Goal: Task Accomplishment & Management: Complete application form

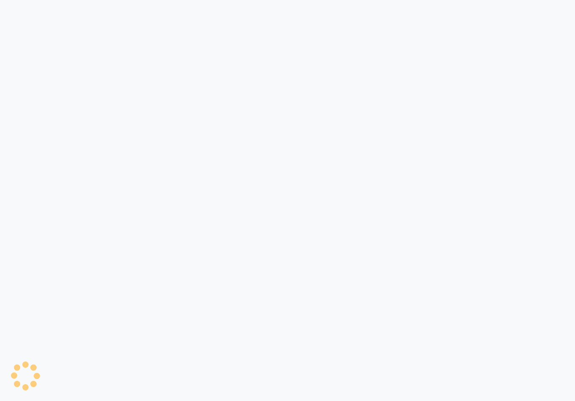
select select "3509"
select select "service"
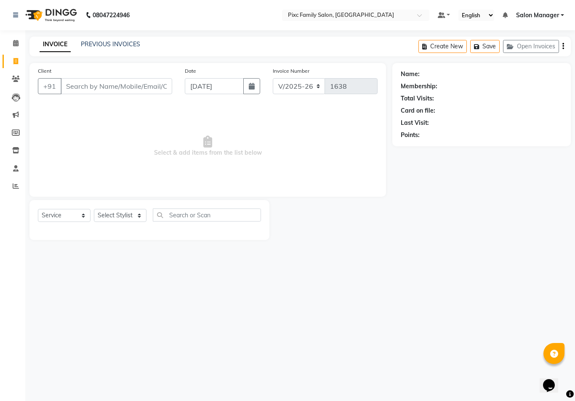
click at [536, 104] on div "Name: Membership: Total Visits: Card on file: Last Visit: Points:" at bounding box center [482, 102] width 162 height 73
click at [21, 46] on span at bounding box center [15, 44] width 15 height 10
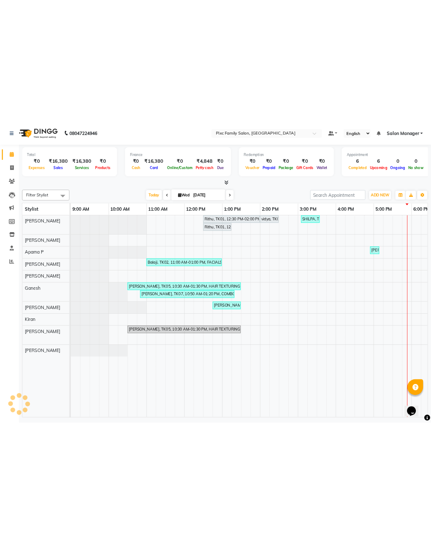
scroll to position [0, 130]
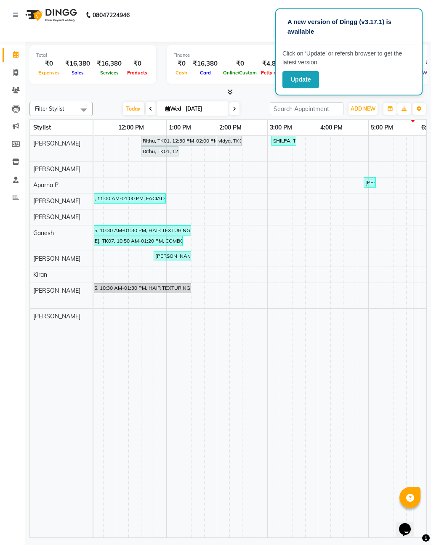
click at [15, 72] on icon at bounding box center [15, 72] width 5 height 6
select select "service"
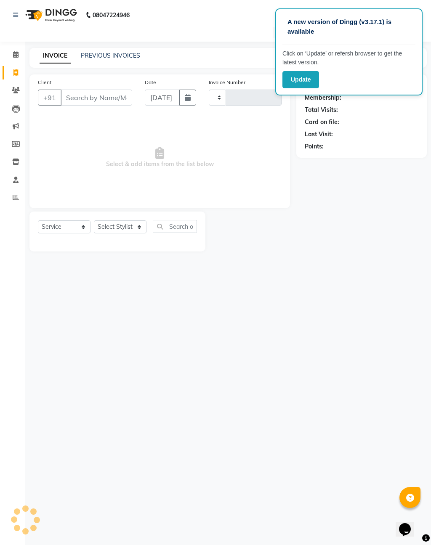
type input "1638"
select select "3509"
click at [120, 223] on select "Select Stylist [PERSON_NAME] [PERSON_NAME] [PERSON_NAME] Aparna P [PERSON_NAME]…" at bounding box center [120, 226] width 53 height 13
select select "16506"
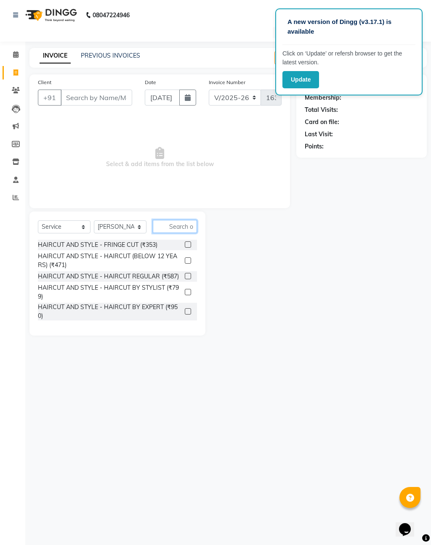
click at [180, 224] on input "text" at bounding box center [175, 226] width 44 height 13
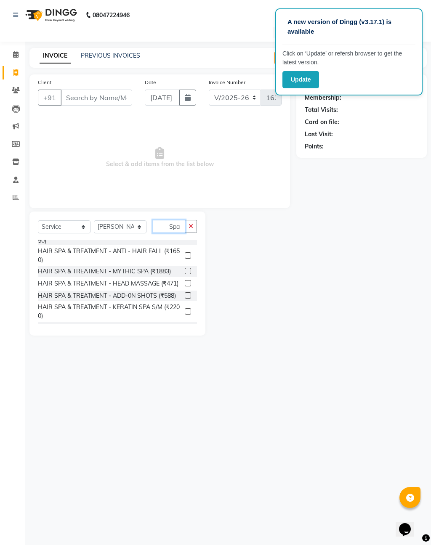
scroll to position [146, 0]
type input "Spa"
click at [188, 268] on label at bounding box center [188, 271] width 6 height 6
click at [188, 268] on input "checkbox" at bounding box center [187, 270] width 5 height 5
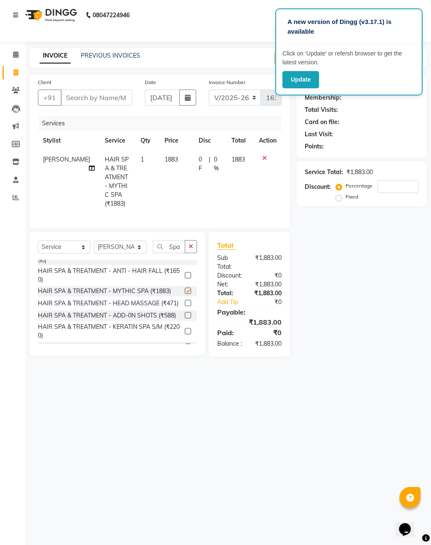
checkbox input "false"
click at [164, 159] on span "1883" at bounding box center [170, 160] width 13 height 8
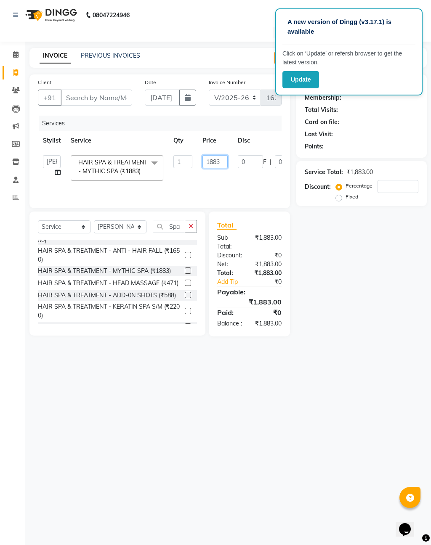
click at [220, 161] on input "1883" at bounding box center [214, 161] width 25 height 13
type input "1"
type input "2800"
click at [246, 184] on tr "[PERSON_NAME] [PERSON_NAME] [PERSON_NAME] Aparna P [PERSON_NAME] Kiran [PERSON_…" at bounding box center [200, 168] width 324 height 36
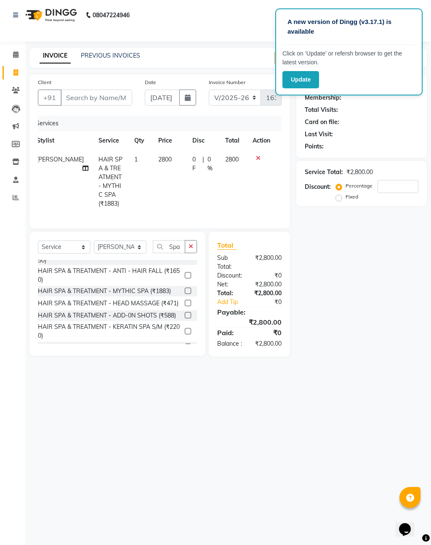
scroll to position [0, 6]
click at [207, 163] on span "0 %" at bounding box center [211, 164] width 8 height 18
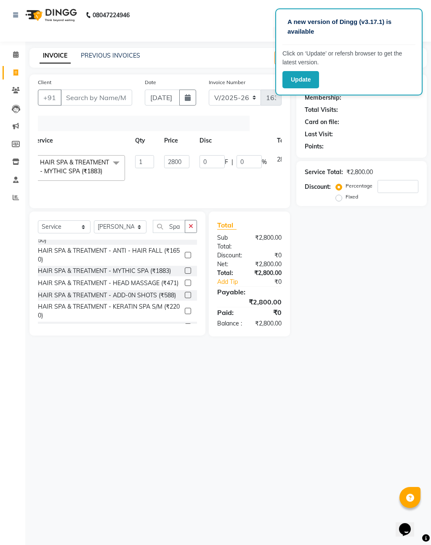
scroll to position [0, 40]
click at [99, 94] on input "Client" at bounding box center [97, 98] width 72 height 16
type input "9"
type input "0"
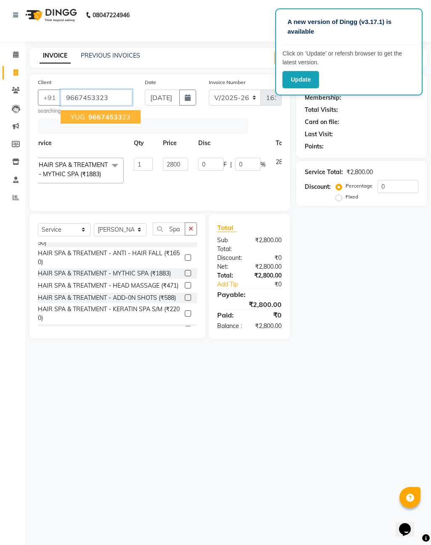
type input "9667453323"
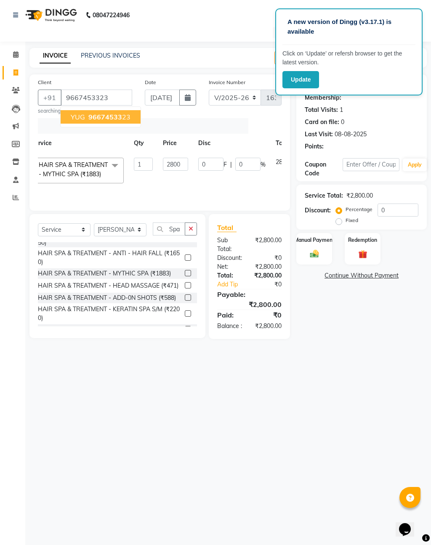
click at [98, 115] on span "96674533" at bounding box center [105, 117] width 34 height 8
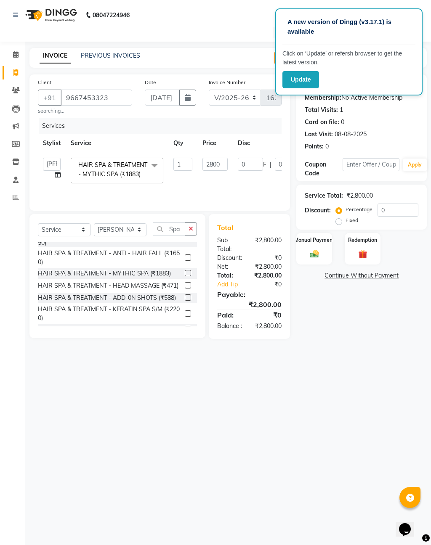
scroll to position [0, 0]
click at [190, 230] on icon "button" at bounding box center [190, 229] width 5 height 6
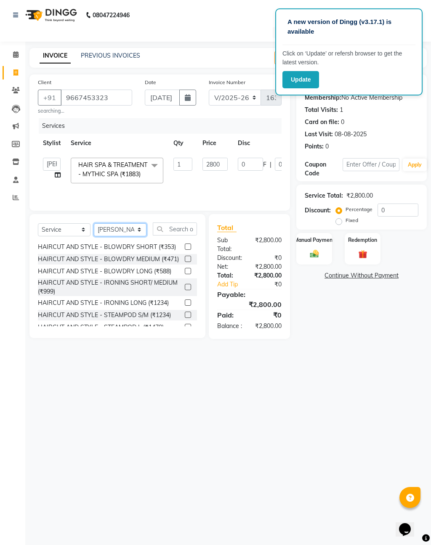
click at [135, 229] on select "Select Stylist [PERSON_NAME] [PERSON_NAME] [PERSON_NAME] Aparna P [PERSON_NAME]…" at bounding box center [120, 229] width 53 height 13
select select "16508"
click at [178, 228] on input "text" at bounding box center [175, 229] width 44 height 13
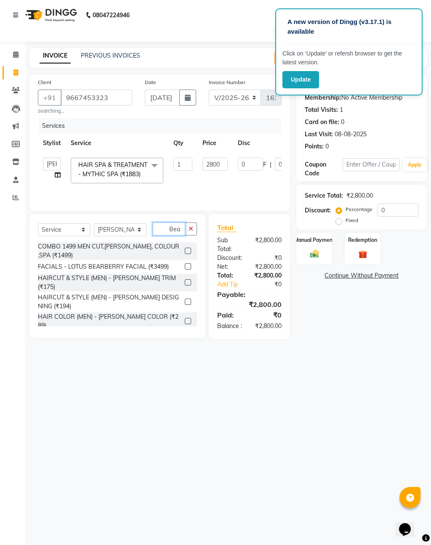
type input "Bea"
click at [188, 279] on label at bounding box center [188, 282] width 6 height 6
click at [188, 280] on input "checkbox" at bounding box center [187, 282] width 5 height 5
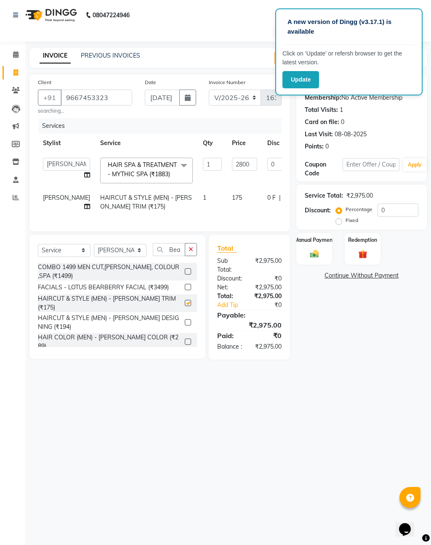
checkbox input "false"
click at [193, 252] on icon "button" at bounding box center [190, 250] width 5 height 6
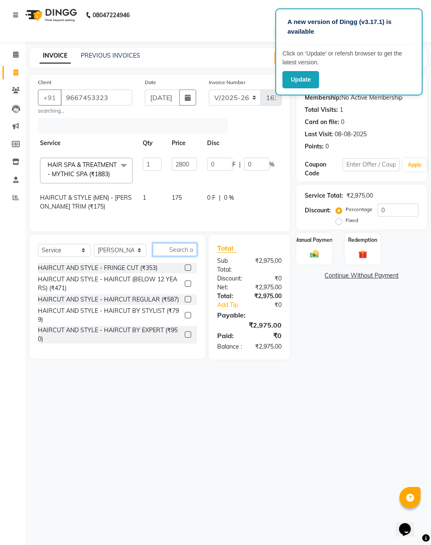
scroll to position [0, 63]
click at [241, 163] on input "0" at bounding box center [253, 164] width 25 height 13
type input "15"
click at [247, 213] on tr "[PERSON_NAME] HAIRCUT & STYLE (MEN) - [PERSON_NAME] TRIM (₹175) 1 175 0 F | 0 %…" at bounding box center [152, 202] width 354 height 28
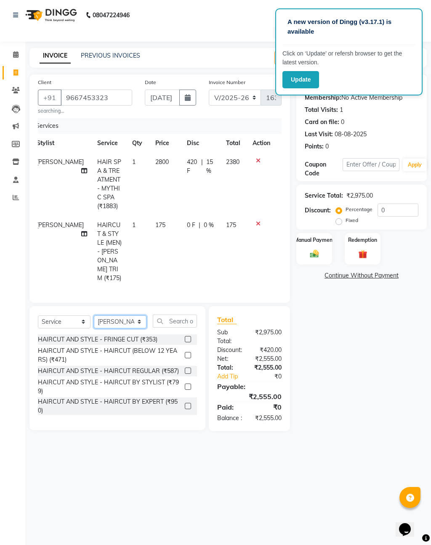
click at [120, 316] on select "Select Stylist [PERSON_NAME] [PERSON_NAME] [PERSON_NAME] Aparna P [PERSON_NAME]…" at bounding box center [120, 322] width 53 height 13
select select "16506"
click at [72, 316] on select "Select Service Product Membership Package Voucher Prepaid Gift Card" at bounding box center [64, 322] width 53 height 13
select select "product"
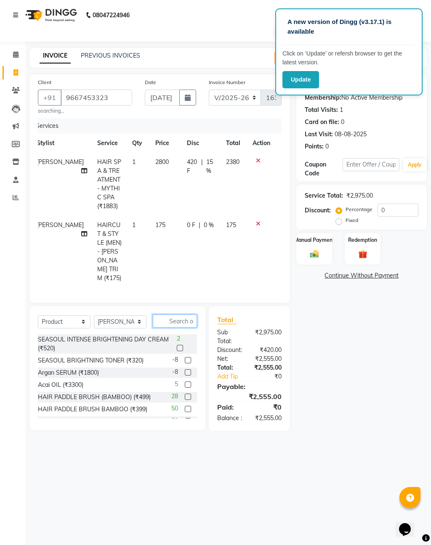
click at [180, 315] on input "text" at bounding box center [175, 321] width 44 height 13
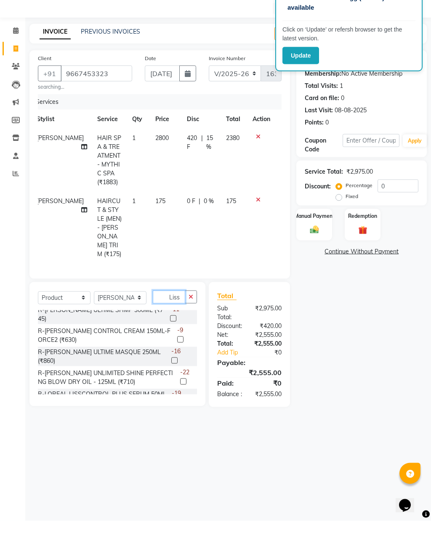
scroll to position [5, 0]
type input "Liss"
click at [183, 401] on label at bounding box center [183, 406] width 6 height 6
click at [183, 401] on input "checkbox" at bounding box center [182, 405] width 5 height 5
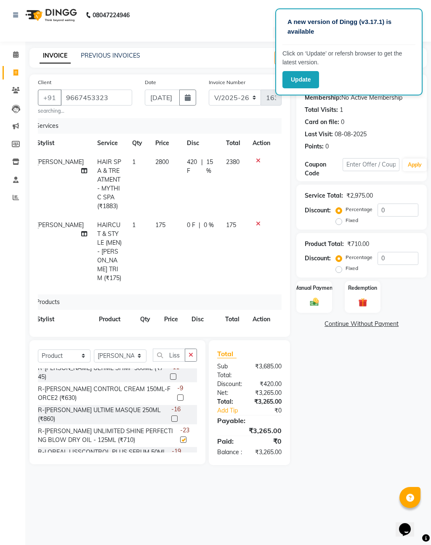
checkbox input "false"
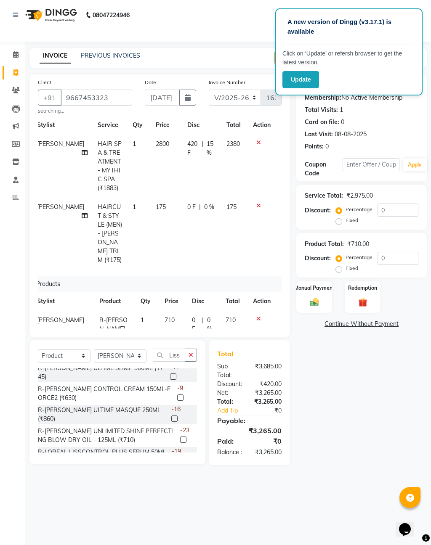
click at [171, 311] on td "710" at bounding box center [172, 356] width 27 height 90
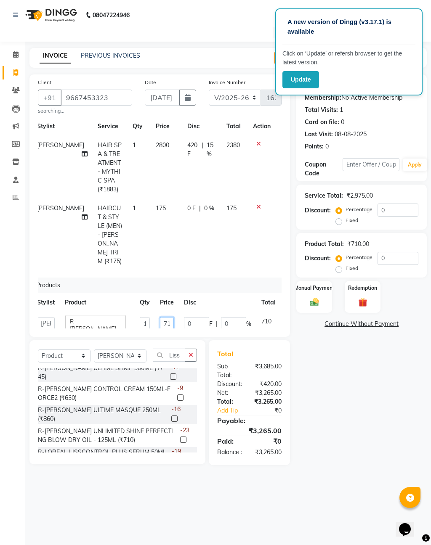
click at [160, 317] on input "710" at bounding box center [167, 323] width 14 height 13
type input "7"
type input "890"
click at [340, 355] on div "Name: Yug Membership: No Active Membership Total Visits: 1 Card on file: 0 Last…" at bounding box center [364, 269] width 137 height 391
click at [315, 295] on div "Manual Payment" at bounding box center [314, 297] width 36 height 32
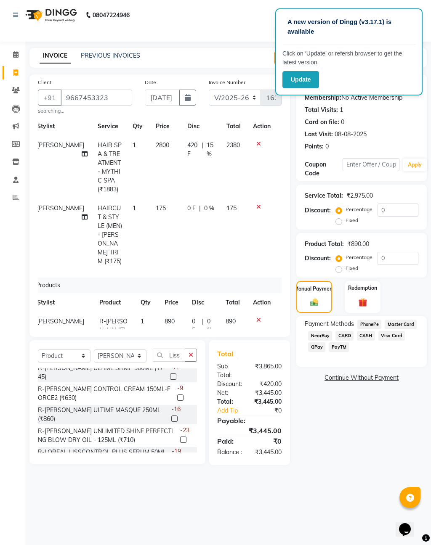
click at [350, 338] on span "CARD" at bounding box center [344, 336] width 18 height 10
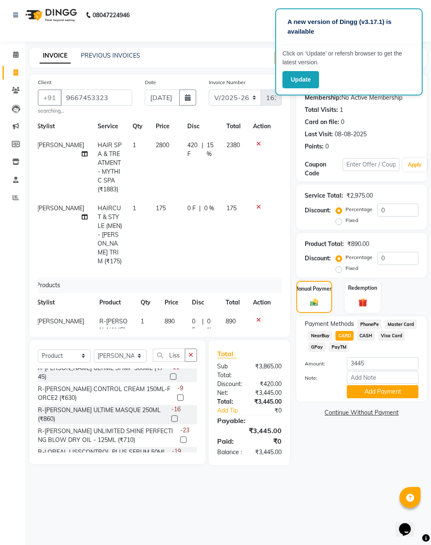
click at [385, 398] on button "Add Payment" at bounding box center [383, 391] width 72 height 13
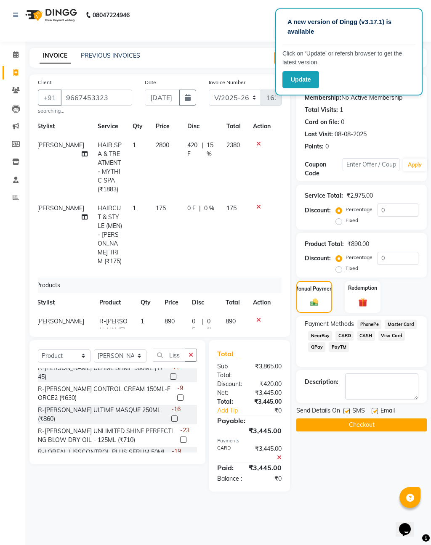
click at [369, 401] on button "Checkout" at bounding box center [361, 425] width 130 height 13
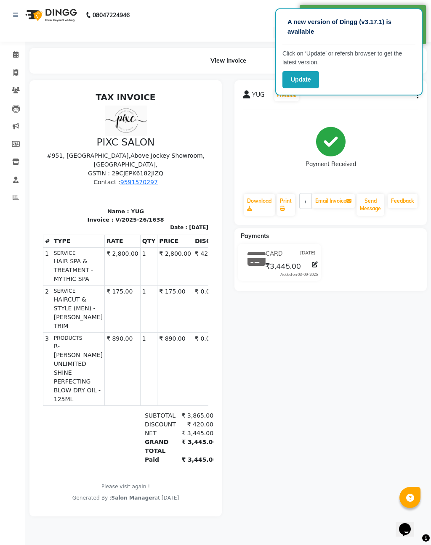
click at [414, 98] on button "button" at bounding box center [415, 95] width 5 height 9
click at [380, 102] on div "Edit Item Staff" at bounding box center [375, 100] width 58 height 11
select select
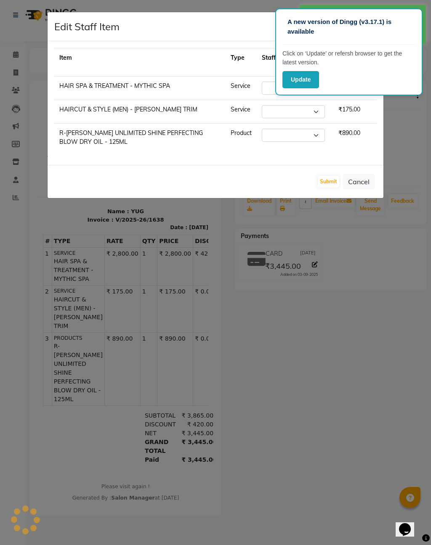
select select "16506"
select select "16508"
select select "16506"
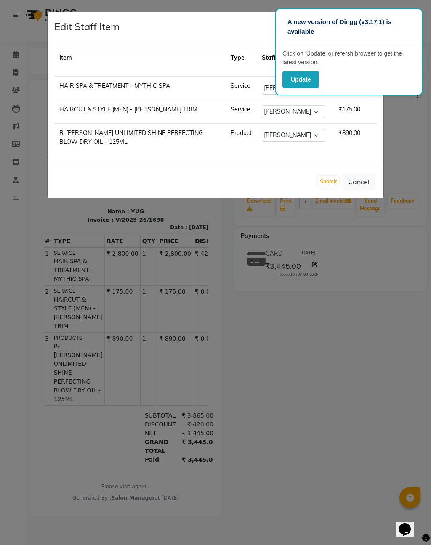
click at [351, 183] on button "Cancel" at bounding box center [358, 182] width 32 height 16
